Goal: Task Accomplishment & Management: Complete application form

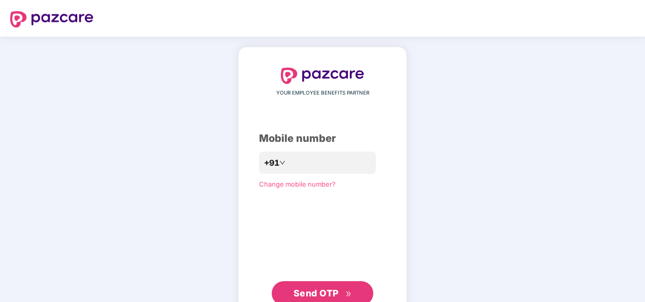
drag, startPoint x: 449, startPoint y: 186, endPoint x: 441, endPoint y: 175, distance: 13.9
click at [449, 186] on div "YOUR EMPLOYEE BENEFITS PARTNER Mobile number +91 Change mobile number? Send OTP" at bounding box center [322, 187] width 645 height 300
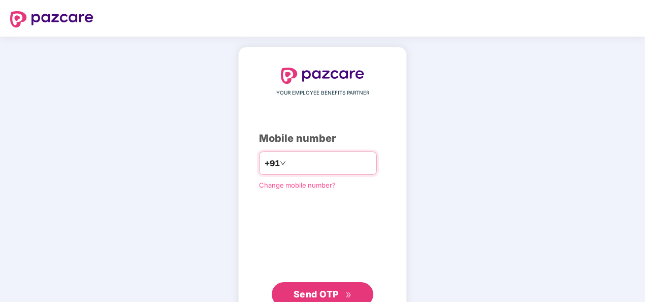
click at [302, 164] on input "number" at bounding box center [329, 163] width 83 height 16
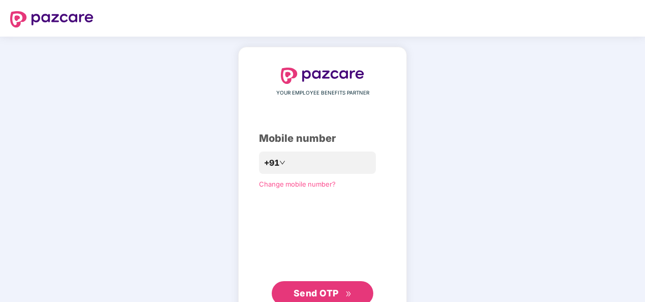
click at [300, 207] on div "**********" at bounding box center [322, 187] width 127 height 238
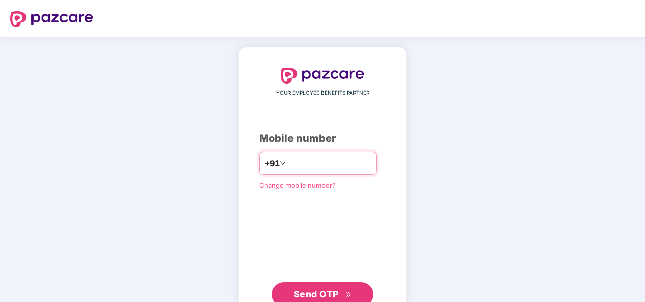
click at [288, 161] on input "**********" at bounding box center [329, 163] width 83 height 16
type input "**********"
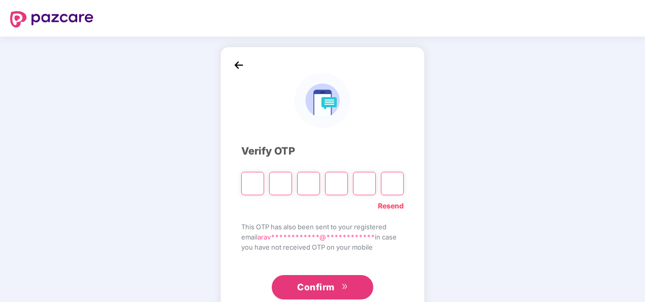
paste input "*"
type input "*"
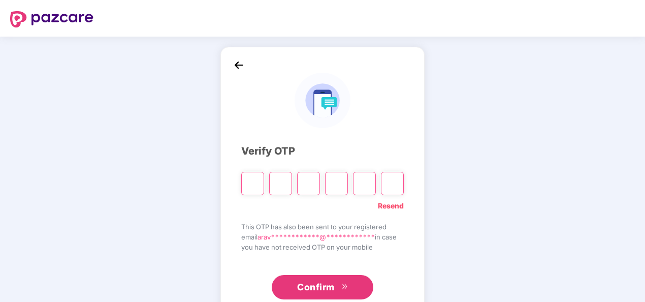
type input "*"
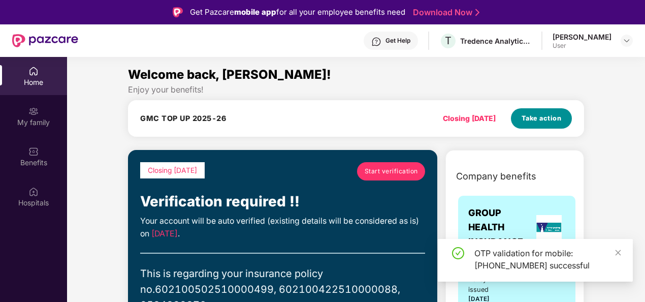
click at [537, 116] on span "Take action" at bounding box center [541, 118] width 40 height 10
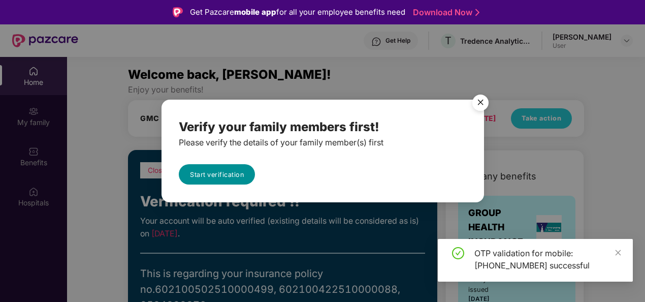
click at [232, 183] on link "Start verification" at bounding box center [217, 174] width 76 height 20
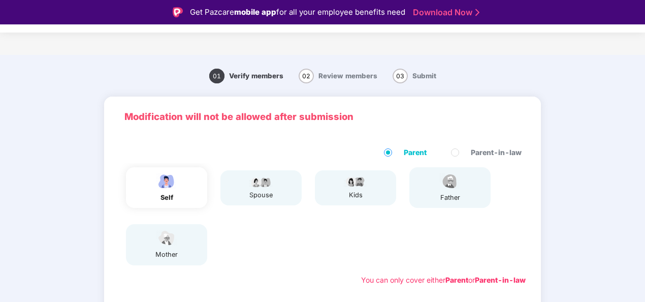
click at [172, 185] on img at bounding box center [166, 181] width 25 height 18
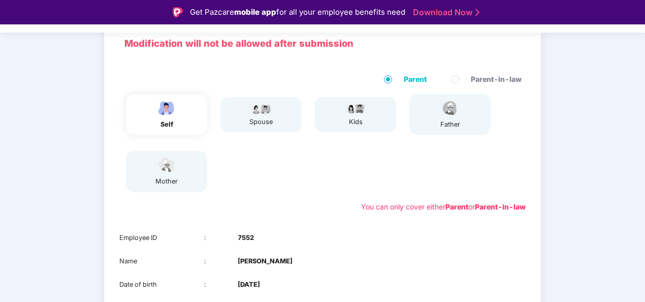
scroll to position [51, 0]
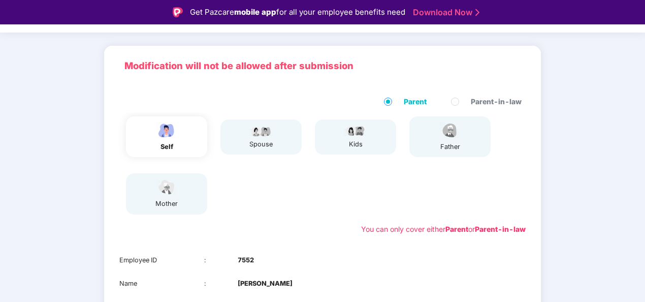
click at [474, 98] on span "Parent-in-law" at bounding box center [496, 101] width 59 height 11
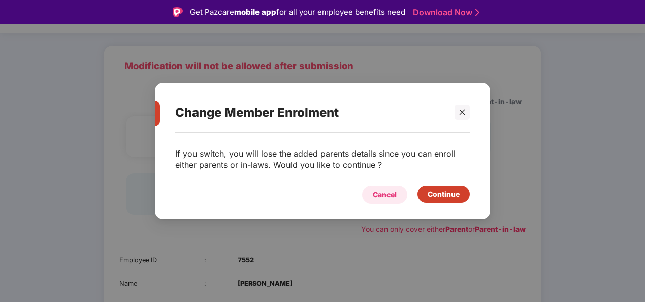
click at [398, 194] on div "Cancel" at bounding box center [384, 194] width 45 height 18
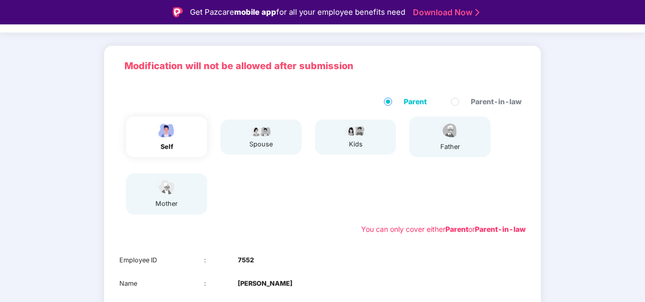
click at [299, 215] on div "self spouse kids father mother" at bounding box center [322, 165] width 414 height 106
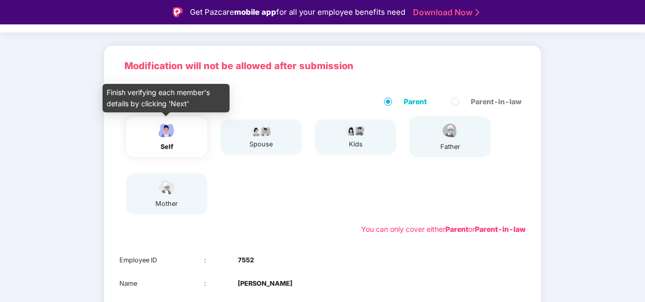
click at [158, 131] on img at bounding box center [166, 130] width 25 height 18
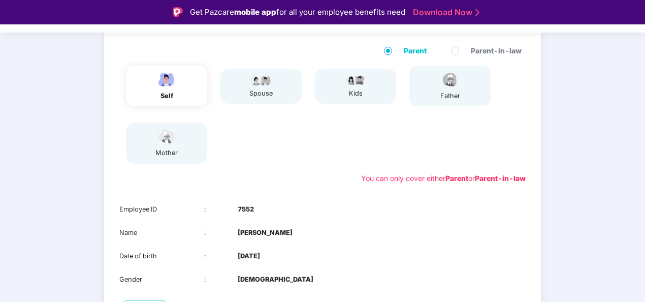
scroll to position [183, 0]
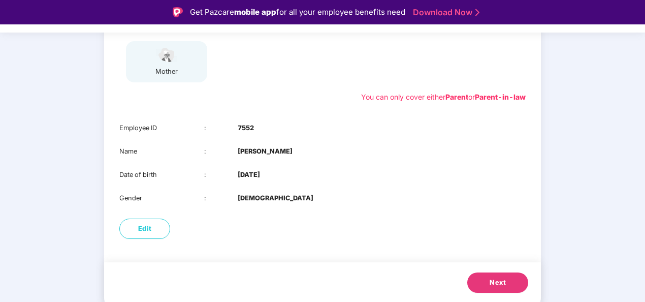
click at [484, 284] on button "Next" at bounding box center [497, 282] width 61 height 20
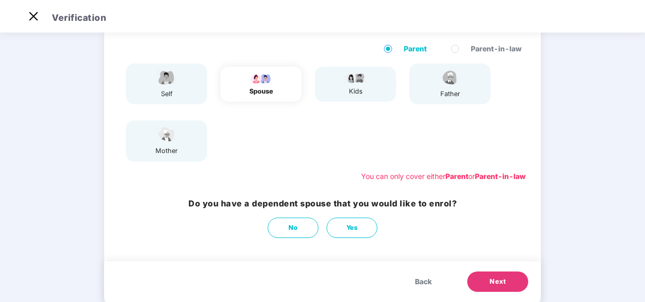
scroll to position [103, 0]
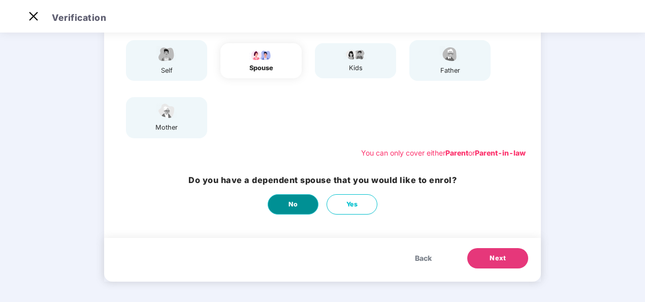
click at [297, 211] on button "No" at bounding box center [293, 204] width 51 height 20
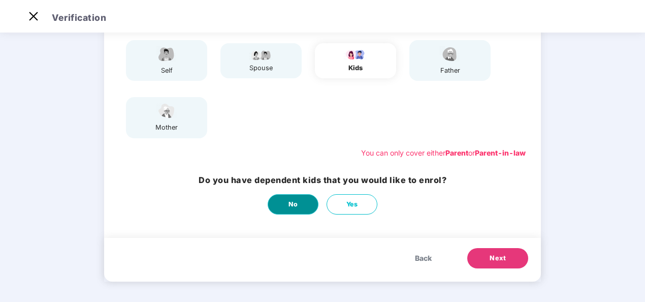
scroll to position [0, 0]
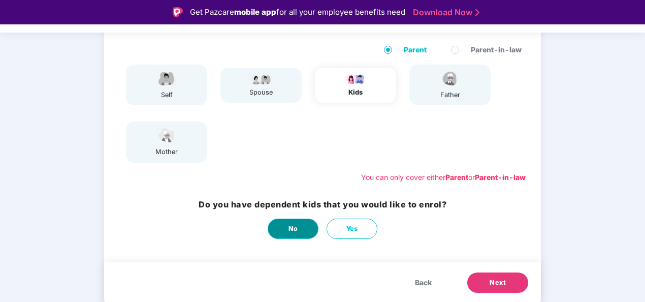
click at [304, 229] on button "No" at bounding box center [293, 228] width 51 height 20
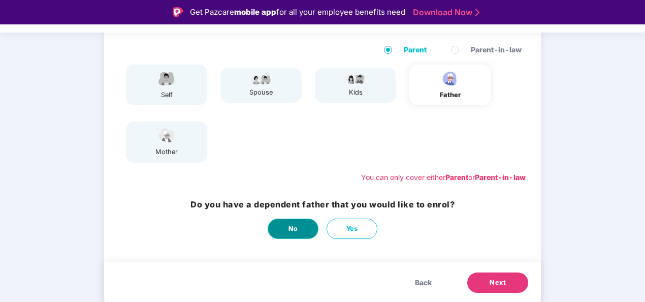
click at [303, 229] on button "No" at bounding box center [293, 228] width 51 height 20
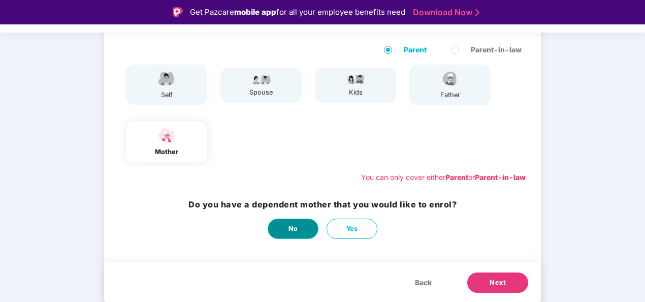
click at [303, 229] on button "No" at bounding box center [293, 228] width 51 height 20
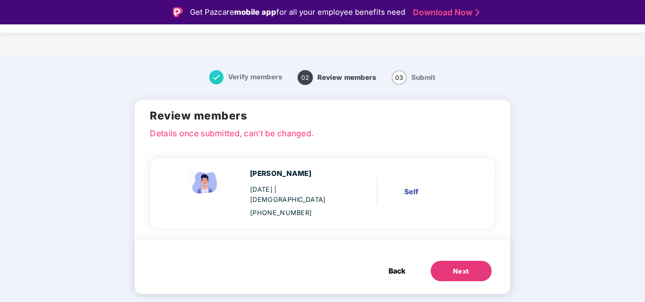
click at [497, 279] on div "Back Next" at bounding box center [431, 270] width 131 height 20
click at [475, 271] on button "Next" at bounding box center [461, 270] width 61 height 20
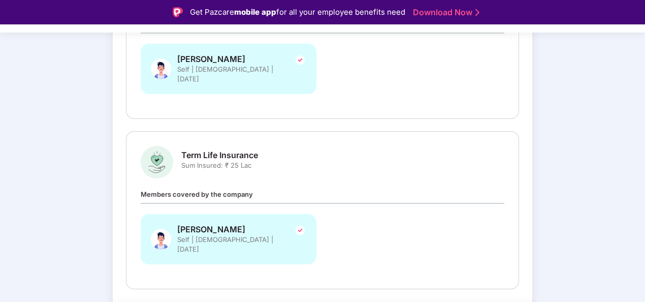
scroll to position [399, 0]
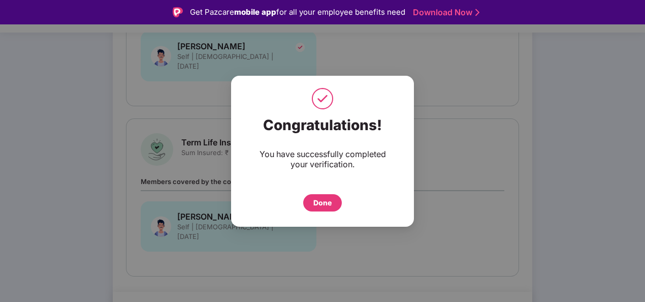
click at [317, 205] on div "Done" at bounding box center [322, 202] width 18 height 11
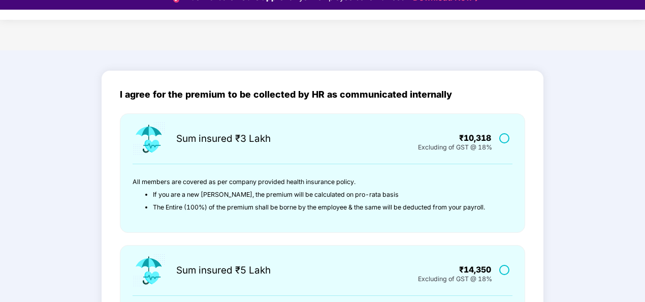
scroll to position [15, 0]
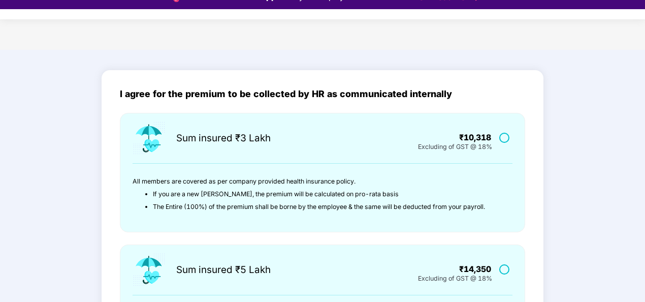
click at [507, 145] on div "Excluding of GST @ 18%" at bounding box center [465, 146] width 94 height 6
click at [509, 138] on label at bounding box center [505, 137] width 13 height 9
click at [540, 129] on div "Sum insured ₹3 Lakh ₹10,318 Excluding of GST @ 18% All members are covered as p…" at bounding box center [323, 178] width 442 height 131
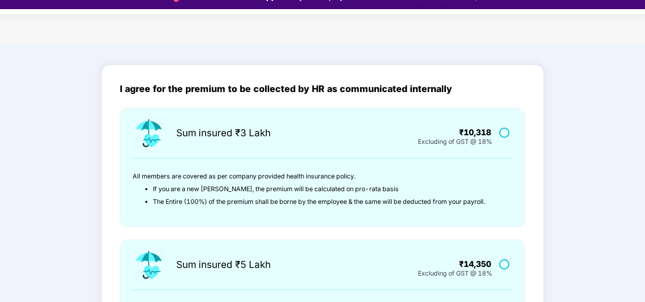
scroll to position [0, 0]
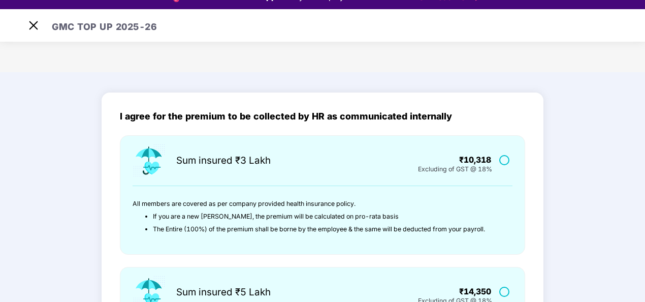
click at [499, 160] on div at bounding box center [505, 158] width 19 height 13
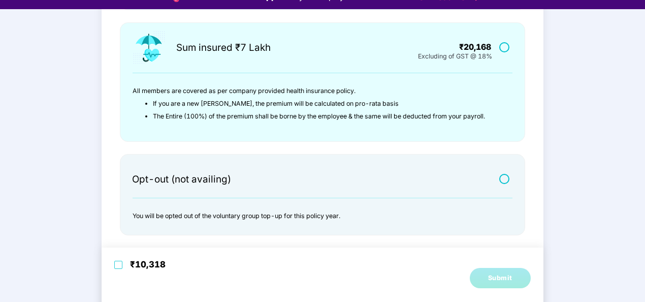
click at [510, 179] on label at bounding box center [505, 178] width 13 height 9
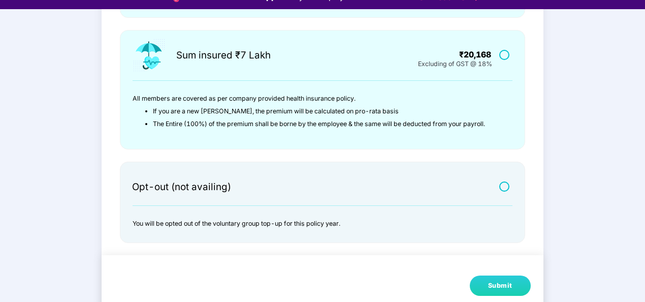
scroll to position [367, 0]
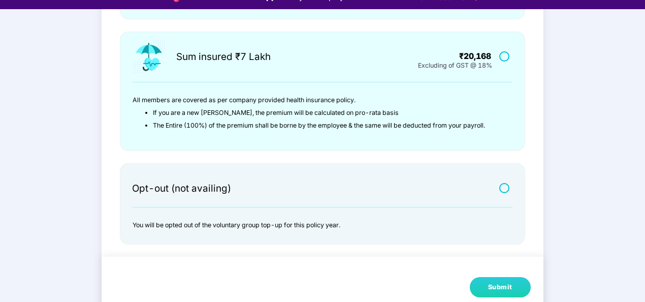
click at [579, 175] on main "I agree for the premium to be collected by HR as communicated internally Sum in…" at bounding box center [322, 9] width 645 height 607
click at [505, 282] on div "Submit" at bounding box center [500, 287] width 24 height 10
